Goal: Navigation & Orientation: Find specific page/section

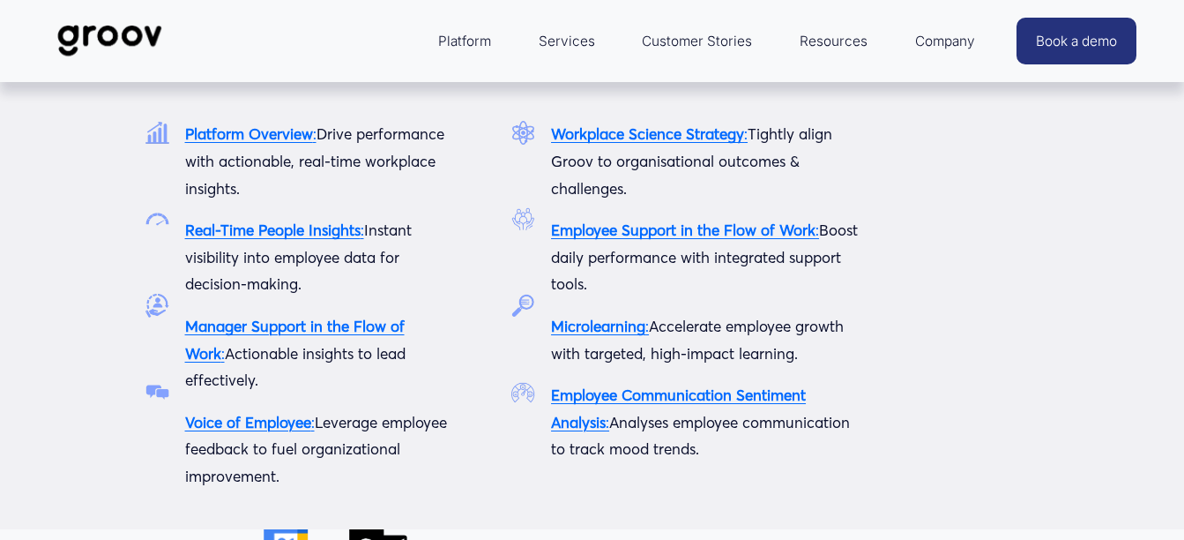
click at [476, 49] on span "Platform" at bounding box center [464, 41] width 53 height 25
click at [472, 44] on span "Platform" at bounding box center [464, 41] width 53 height 25
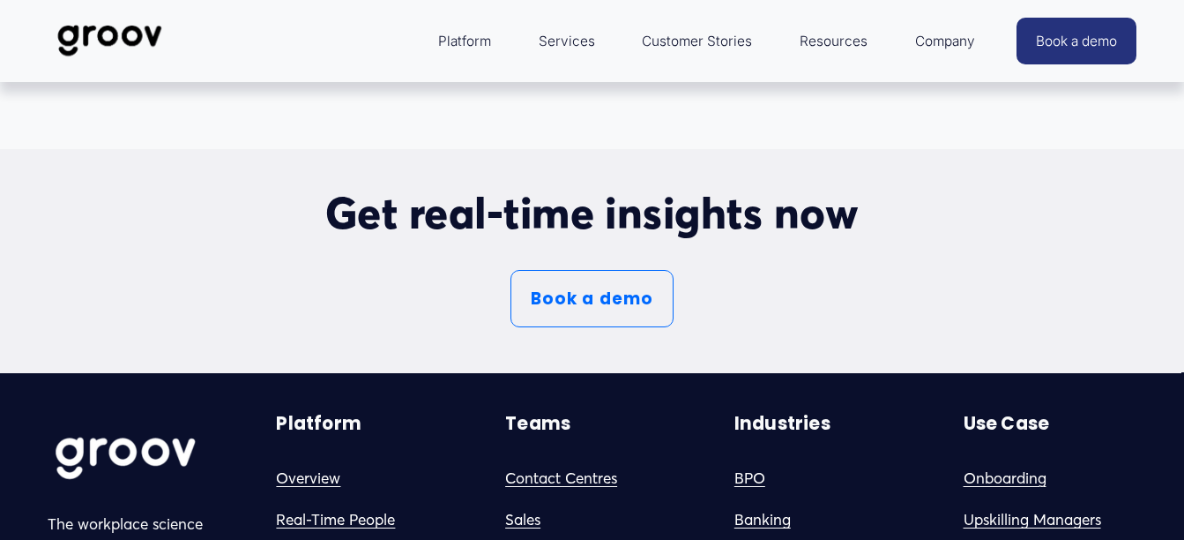
scroll to position [9524, 0]
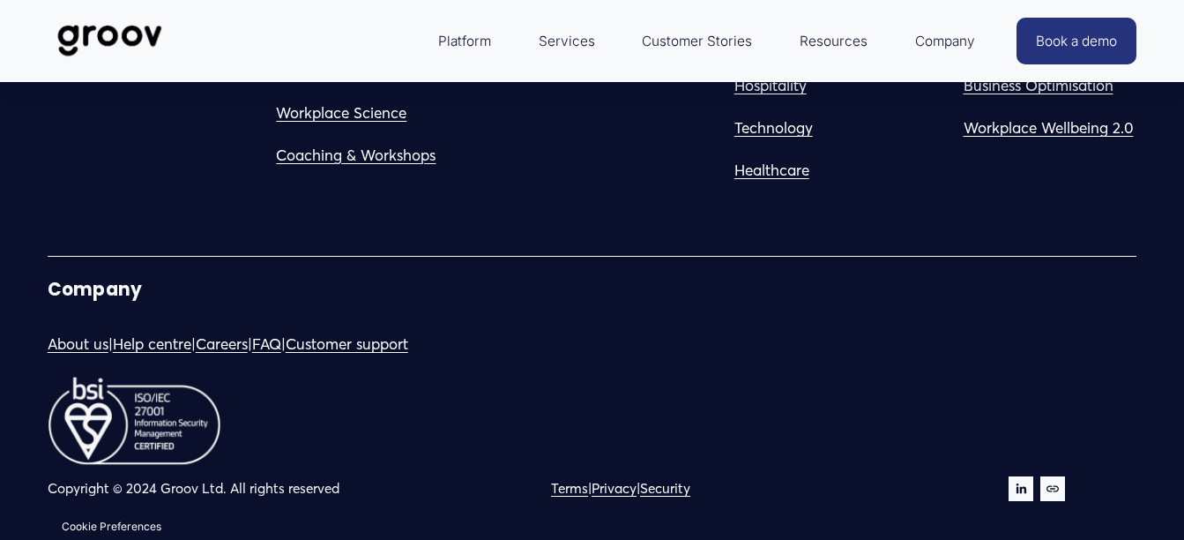
click at [248, 340] on link "Careers" at bounding box center [222, 344] width 52 height 27
